Goal: Task Accomplishment & Management: Use online tool/utility

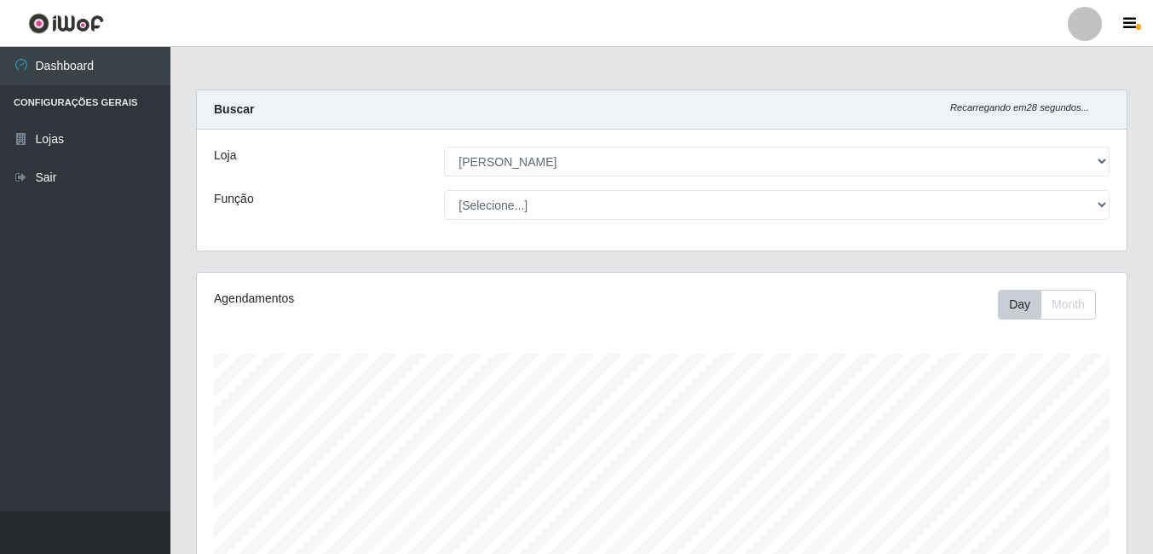
select select "402"
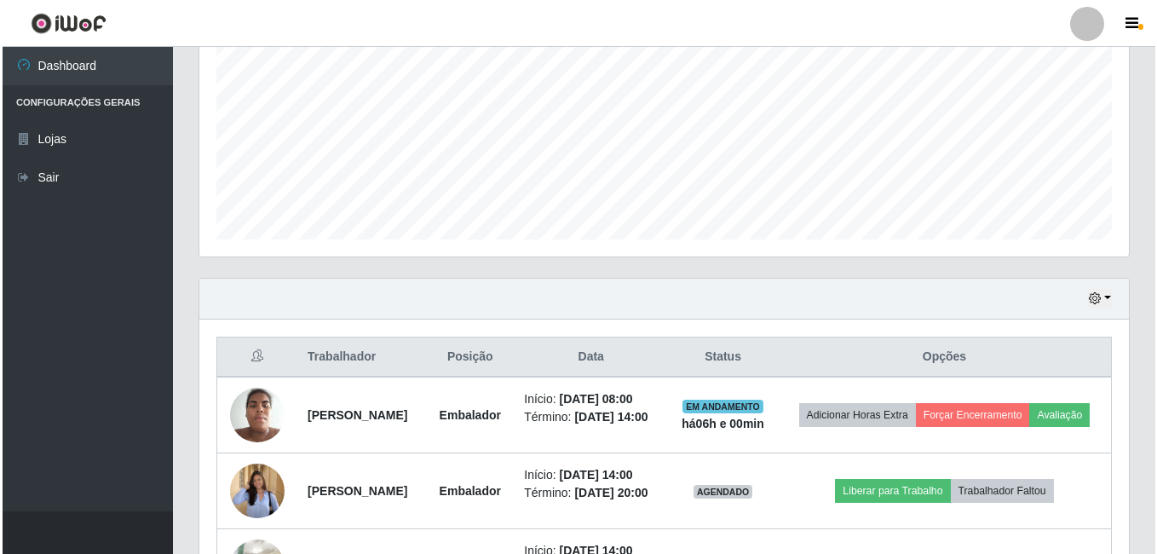
scroll to position [540, 0]
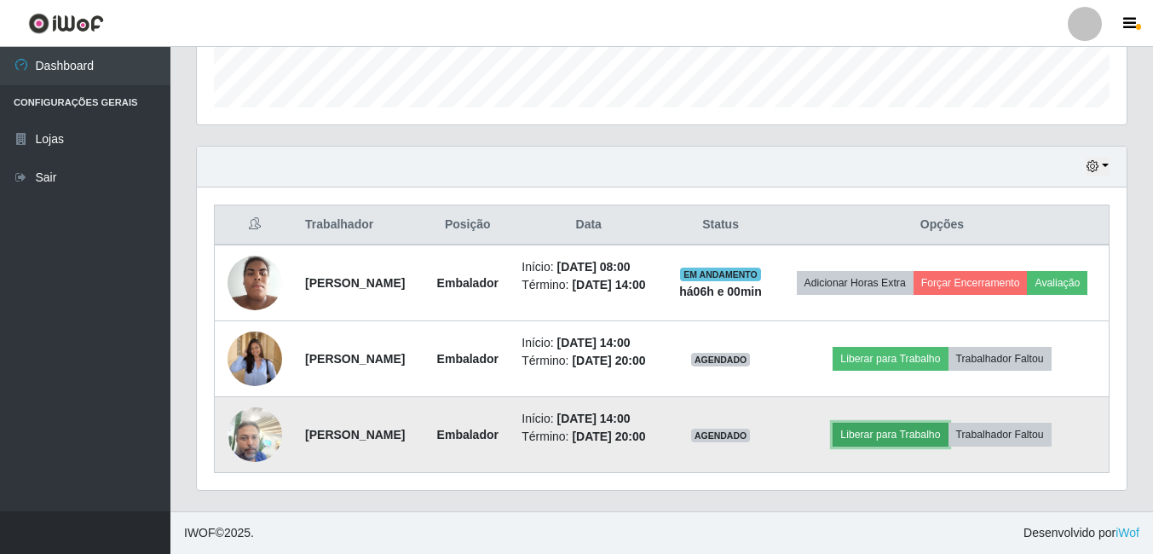
click at [902, 430] on button "Liberar para Trabalho" at bounding box center [890, 435] width 115 height 24
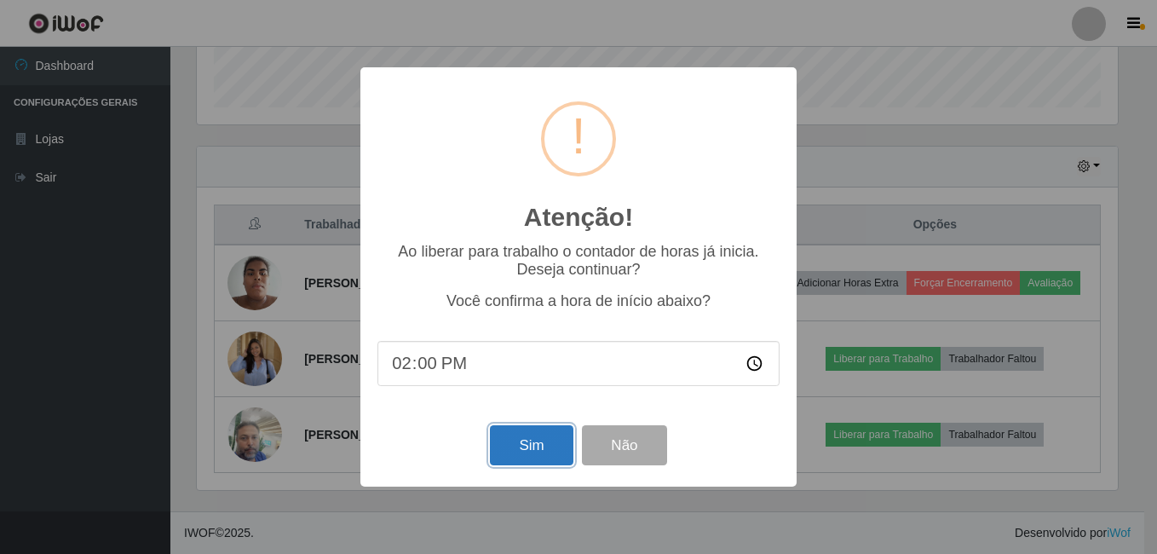
click at [514, 451] on button "Sim" at bounding box center [531, 445] width 83 height 40
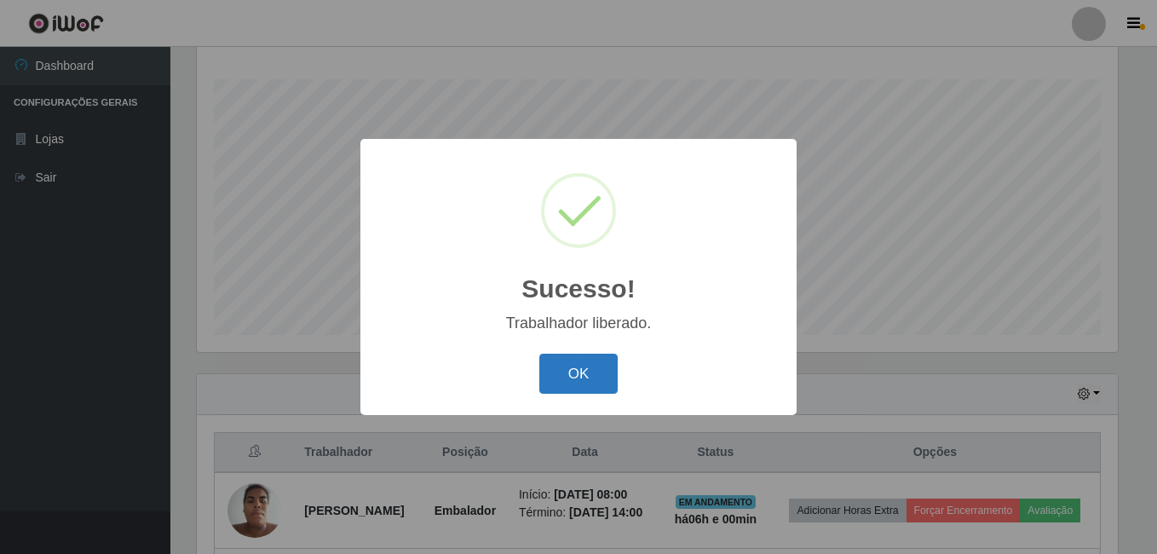
click at [584, 366] on button "OK" at bounding box center [578, 374] width 79 height 40
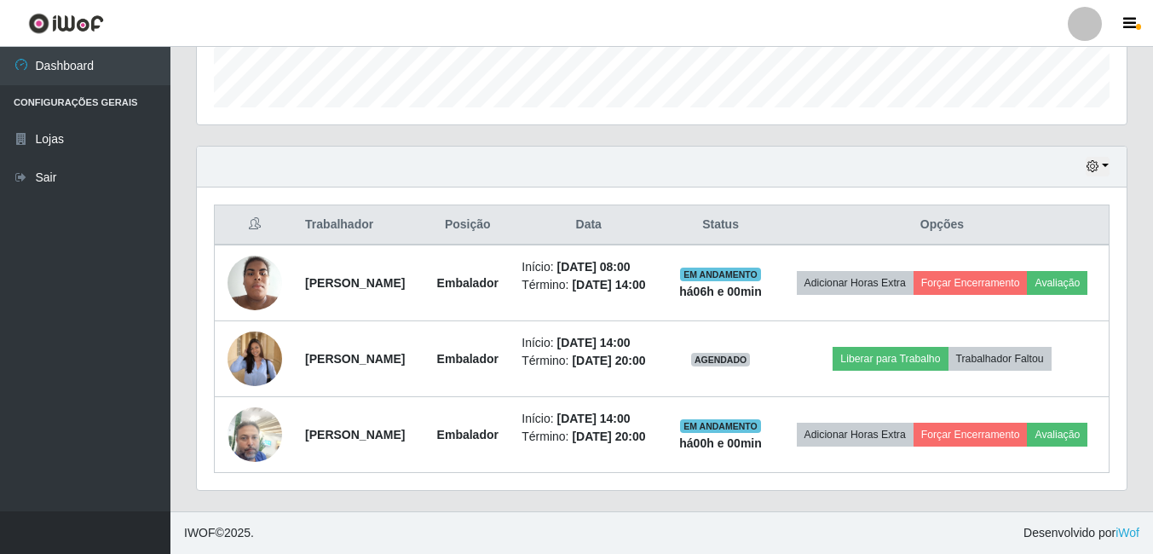
scroll to position [540, 0]
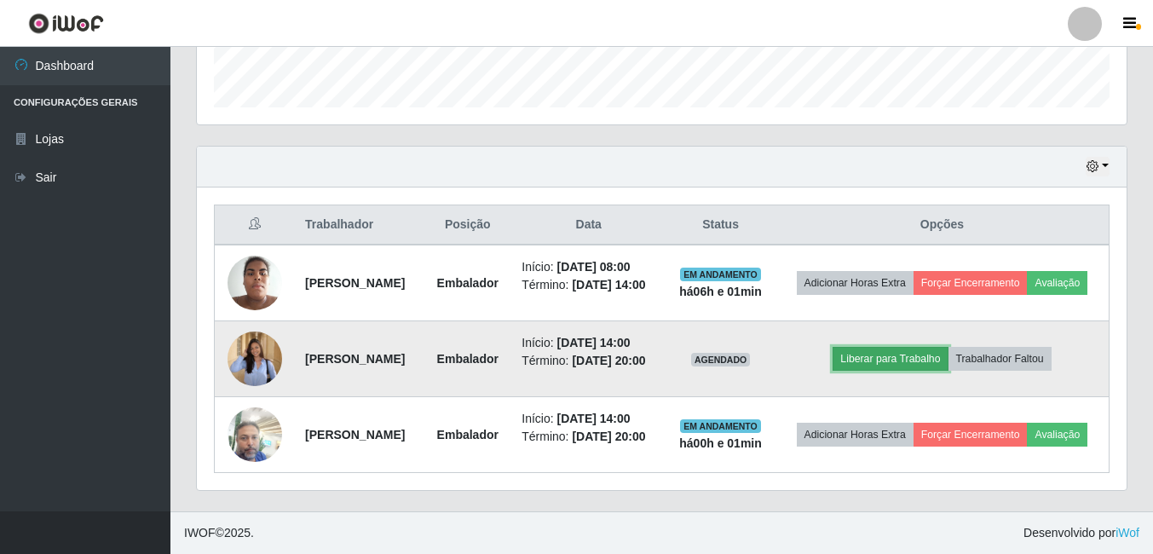
click at [916, 347] on button "Liberar para Trabalho" at bounding box center [890, 359] width 115 height 24
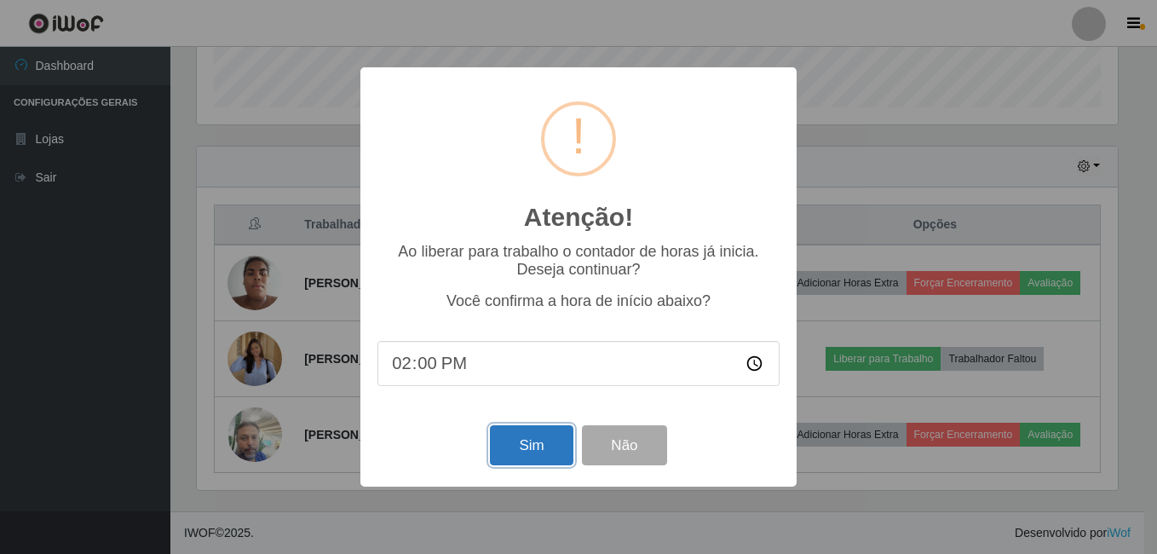
click at [523, 440] on button "Sim" at bounding box center [531, 445] width 83 height 40
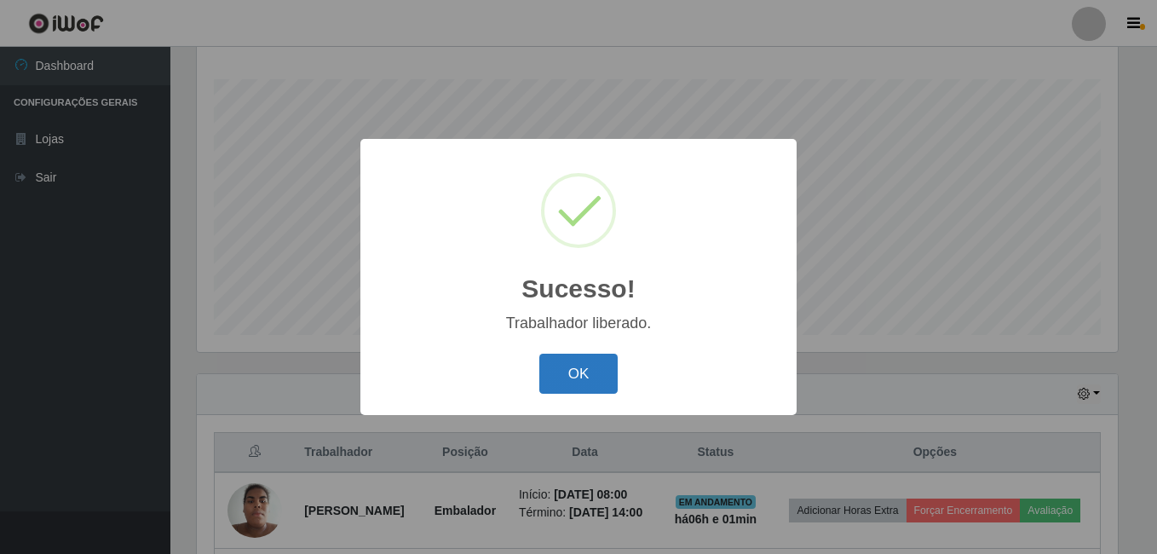
click at [550, 379] on button "OK" at bounding box center [578, 374] width 79 height 40
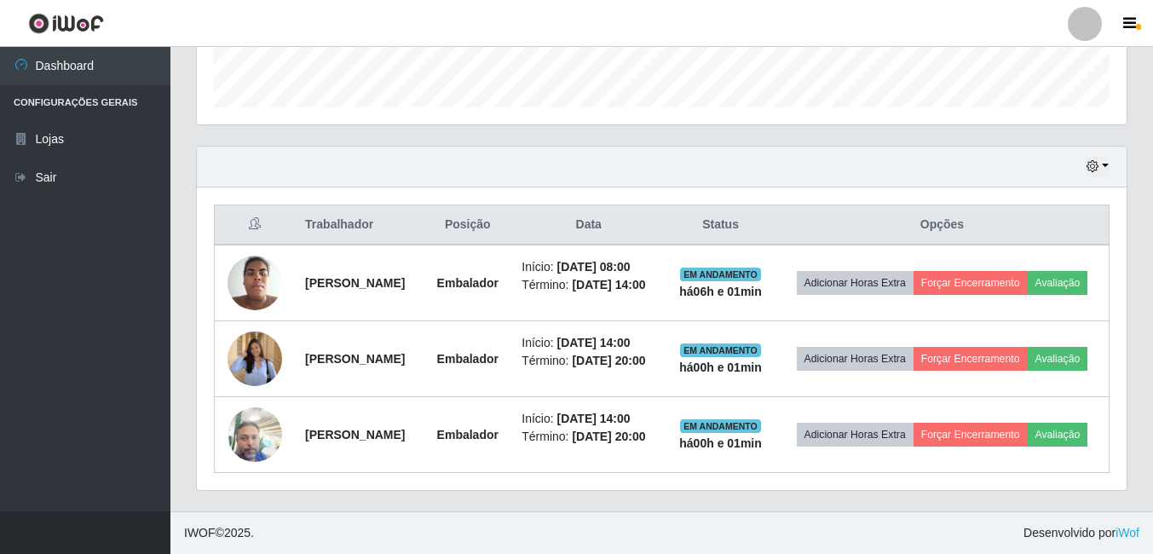
scroll to position [530, 0]
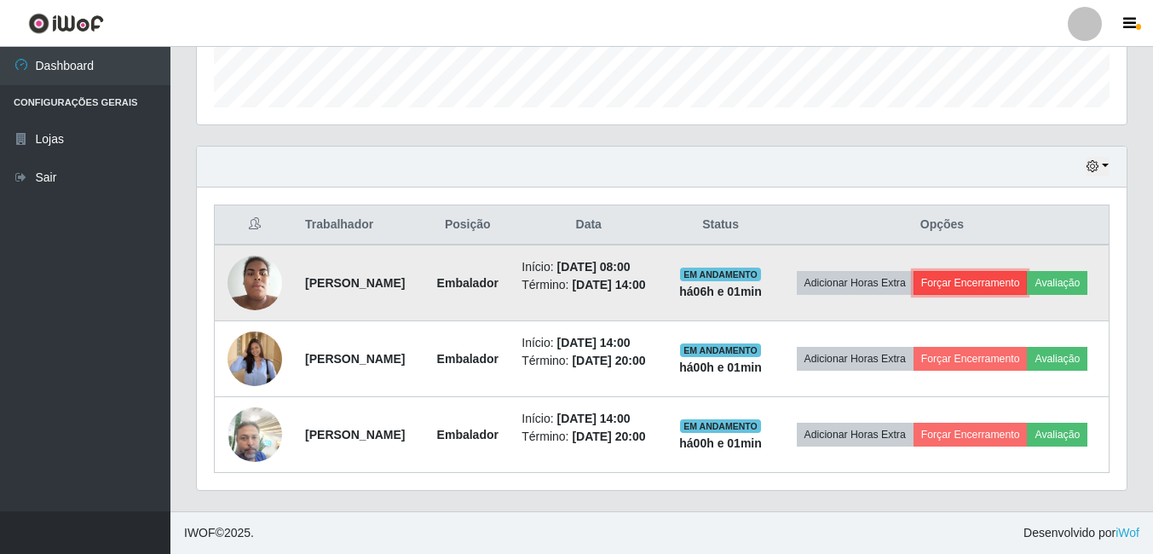
click at [1023, 271] on button "Forçar Encerramento" at bounding box center [970, 283] width 114 height 24
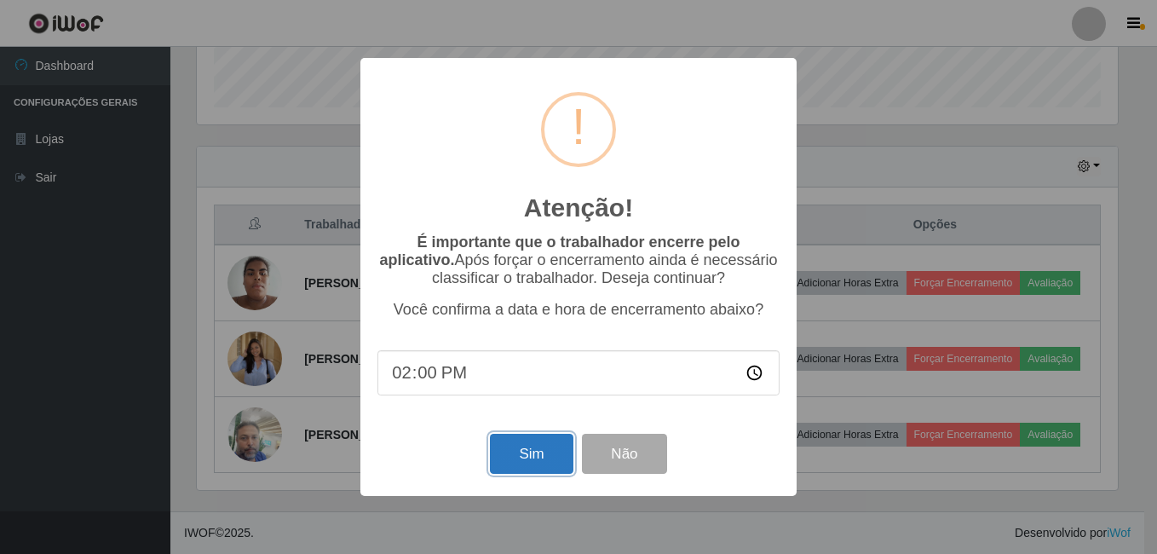
click at [542, 464] on button "Sim" at bounding box center [531, 454] width 83 height 40
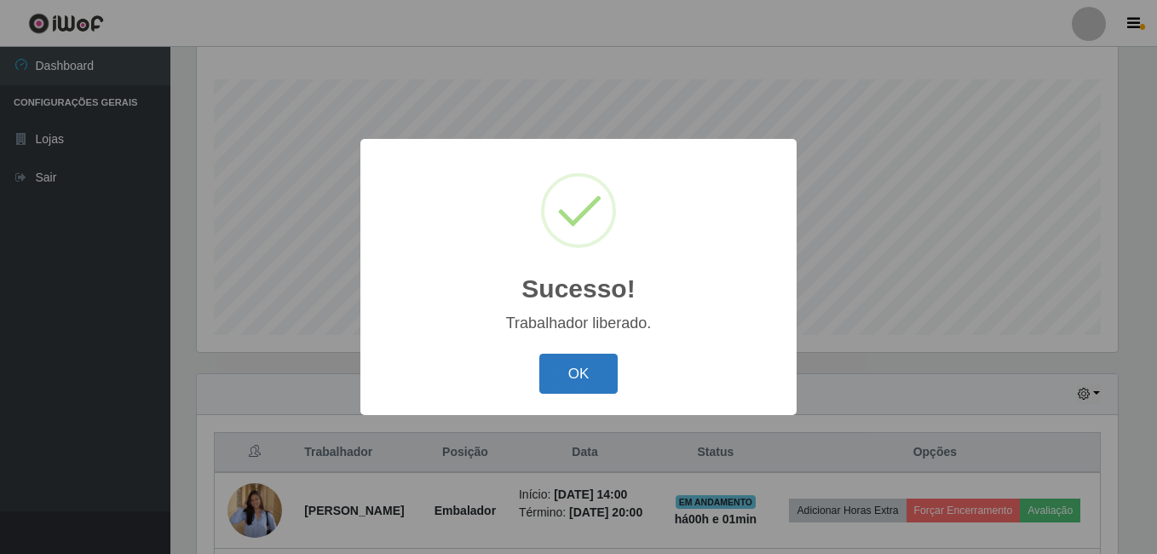
click at [582, 368] on button "OK" at bounding box center [578, 374] width 79 height 40
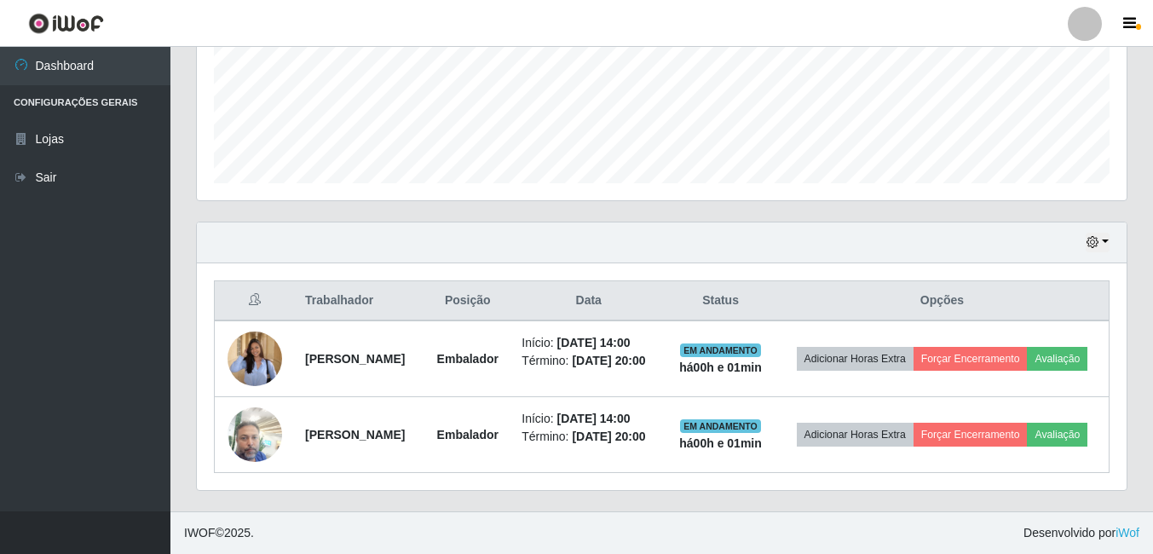
scroll to position [0, 0]
